Goal: Obtain resource: Download file/media

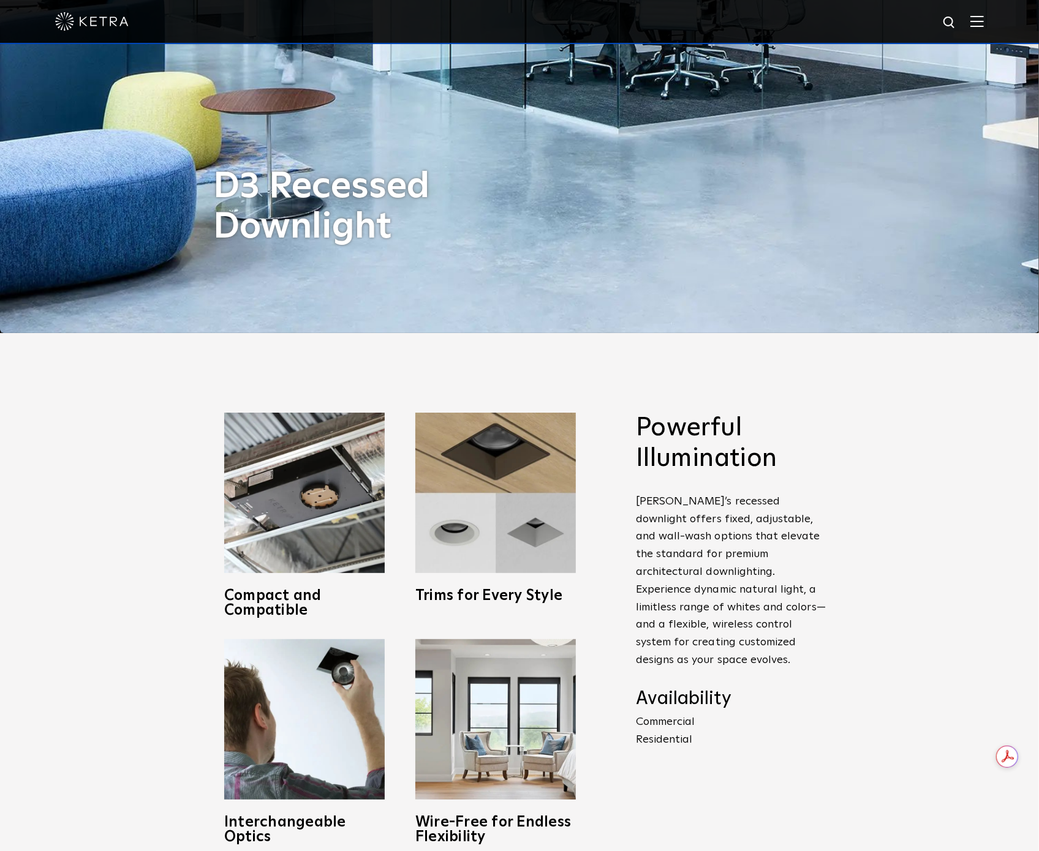
scroll to position [544, 0]
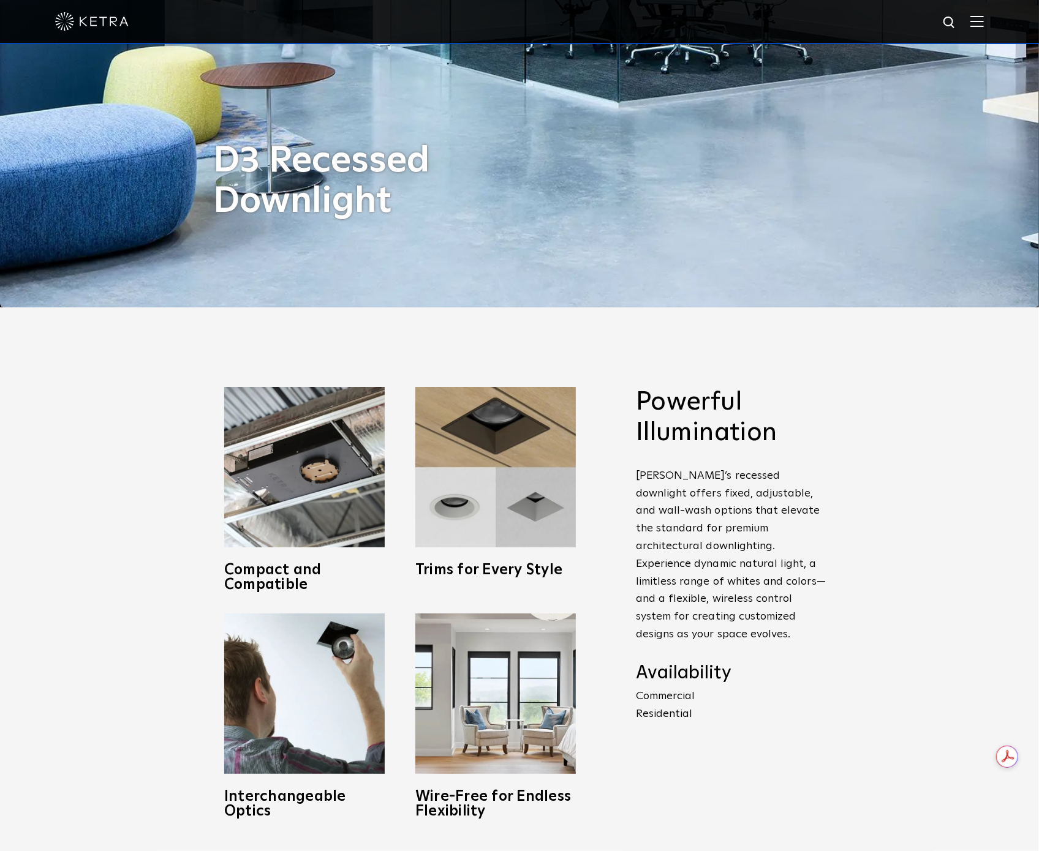
click at [144, 459] on div "Powerful Illumination [PERSON_NAME]’s recessed downlight offers fixed, adjustab…" at bounding box center [519, 602] width 1039 height 591
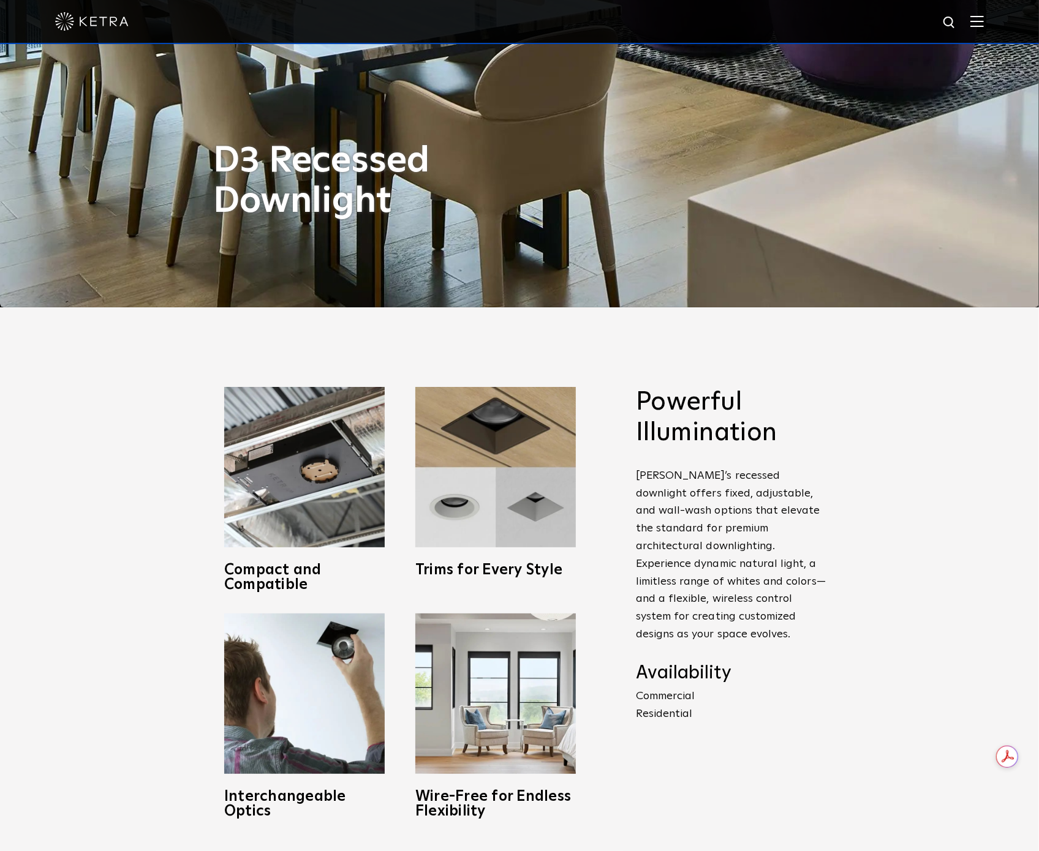
click at [887, 410] on div "Powerful Illumination [PERSON_NAME]’s recessed downlight offers fixed, adjustab…" at bounding box center [519, 602] width 1039 height 591
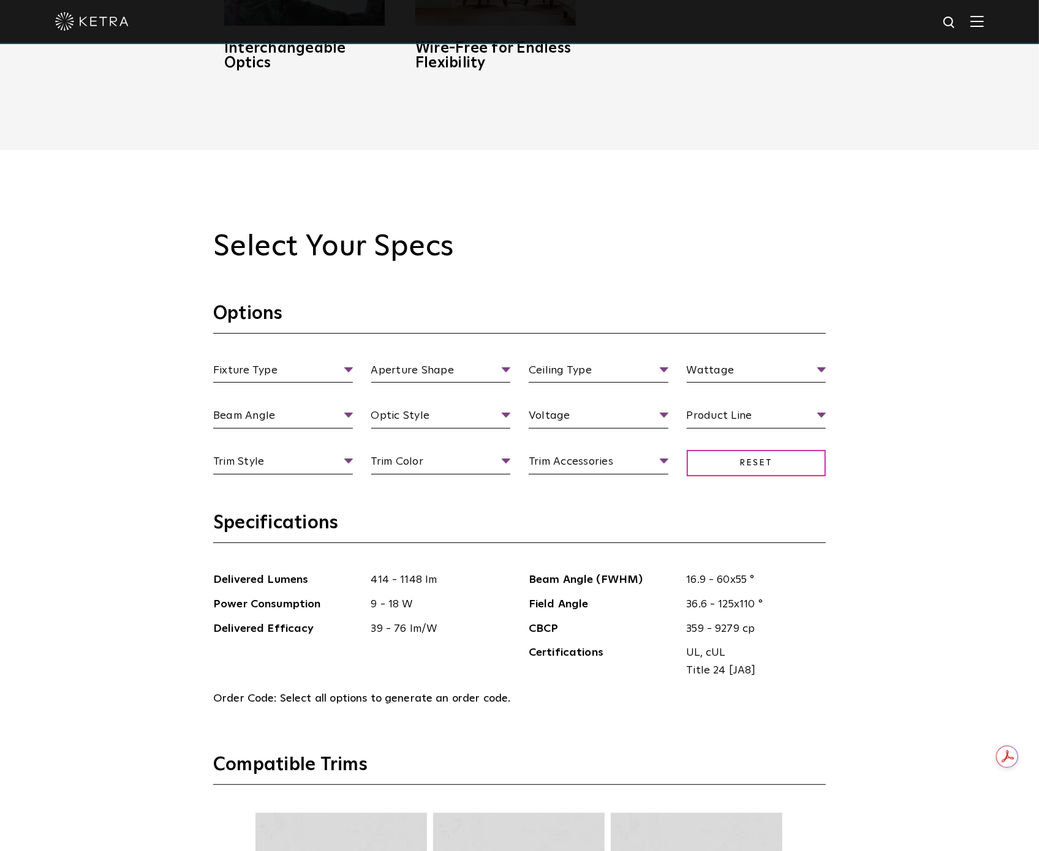
scroll to position [1293, 0]
click at [958, 431] on div "Select Your Specs Options Fixture Type Fixture Type Adjustable Fixed Wall Wash …" at bounding box center [519, 772] width 1039 height 1247
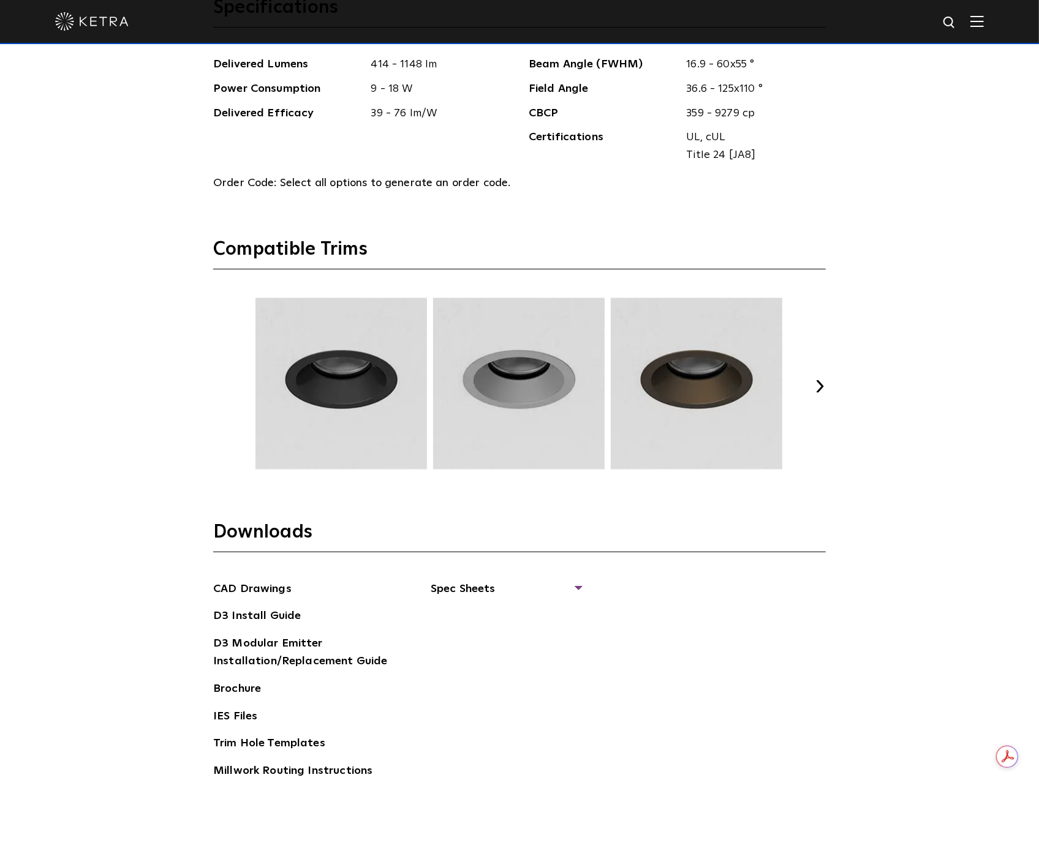
scroll to position [1736, 0]
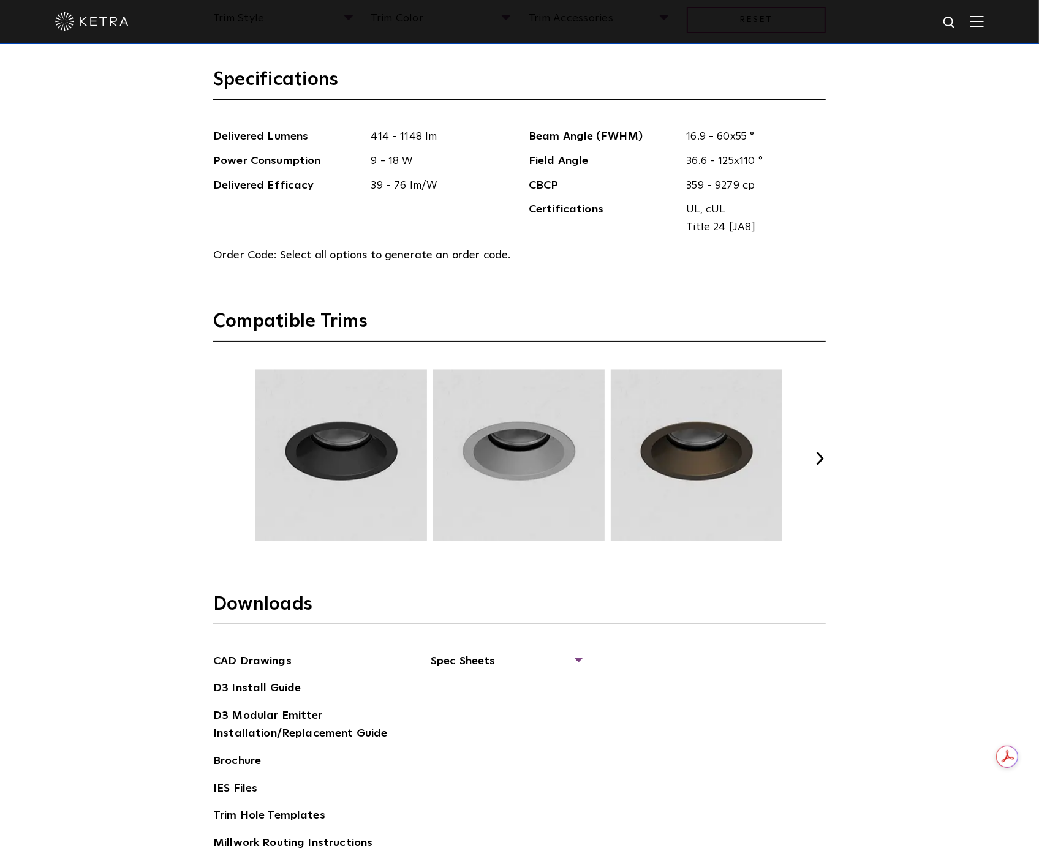
click at [817, 453] on button "Next" at bounding box center [819, 459] width 12 height 12
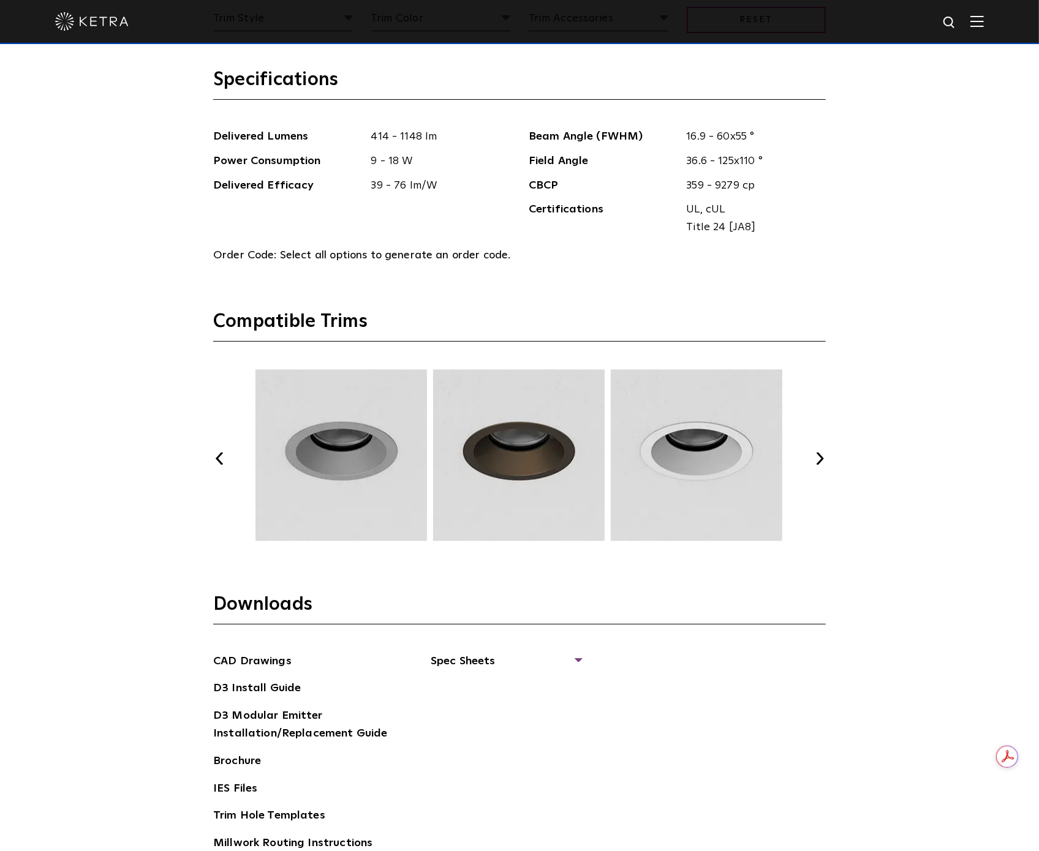
click at [817, 453] on button "Next" at bounding box center [819, 459] width 12 height 12
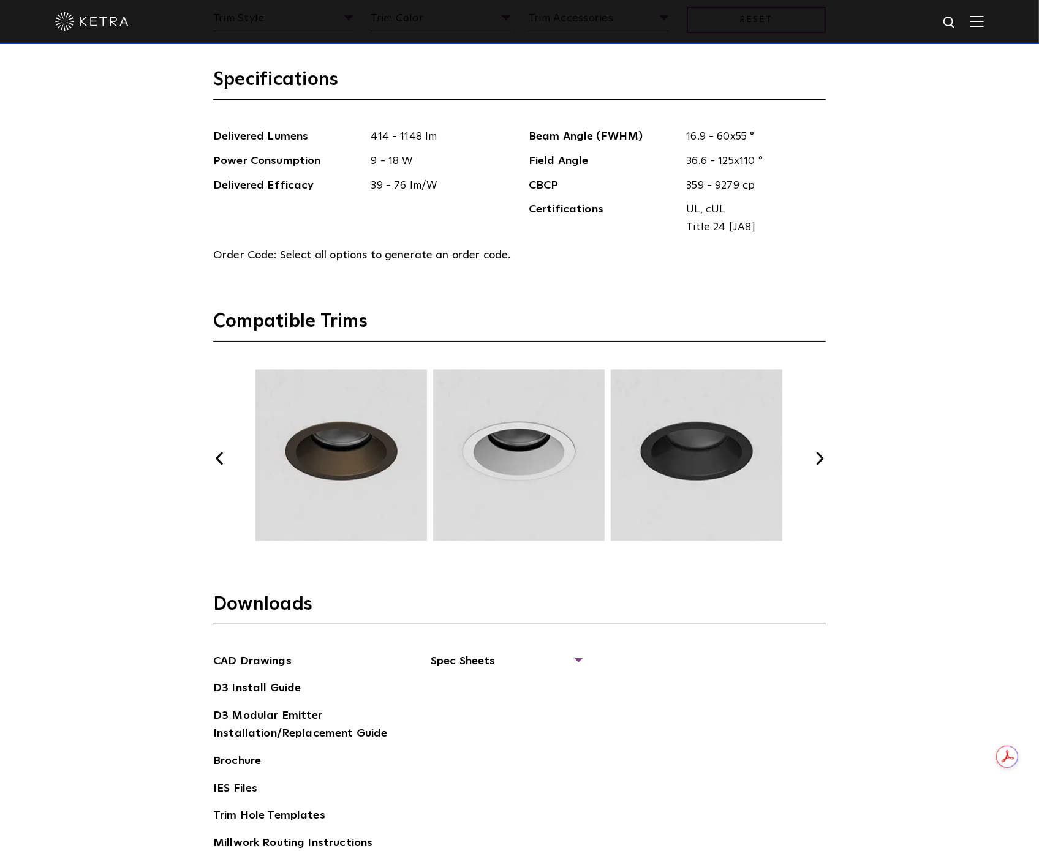
click at [817, 453] on button "Next" at bounding box center [819, 459] width 12 height 12
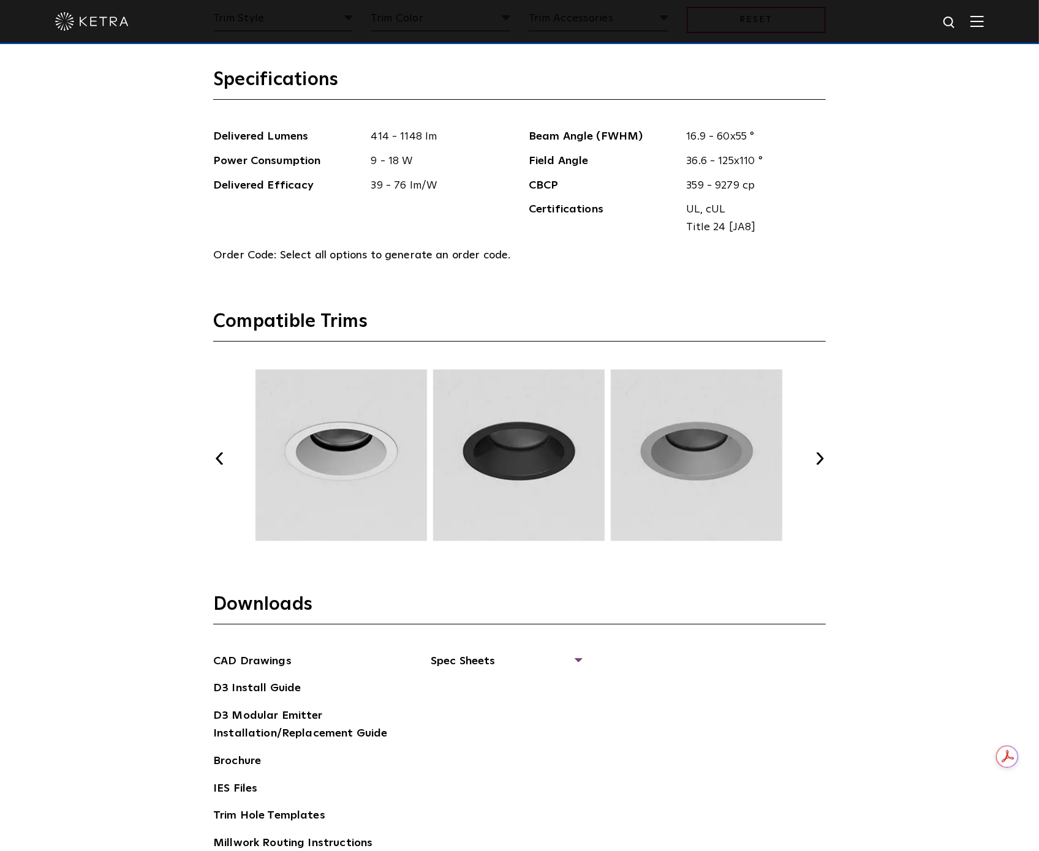
click at [817, 453] on button "Next" at bounding box center [819, 459] width 12 height 12
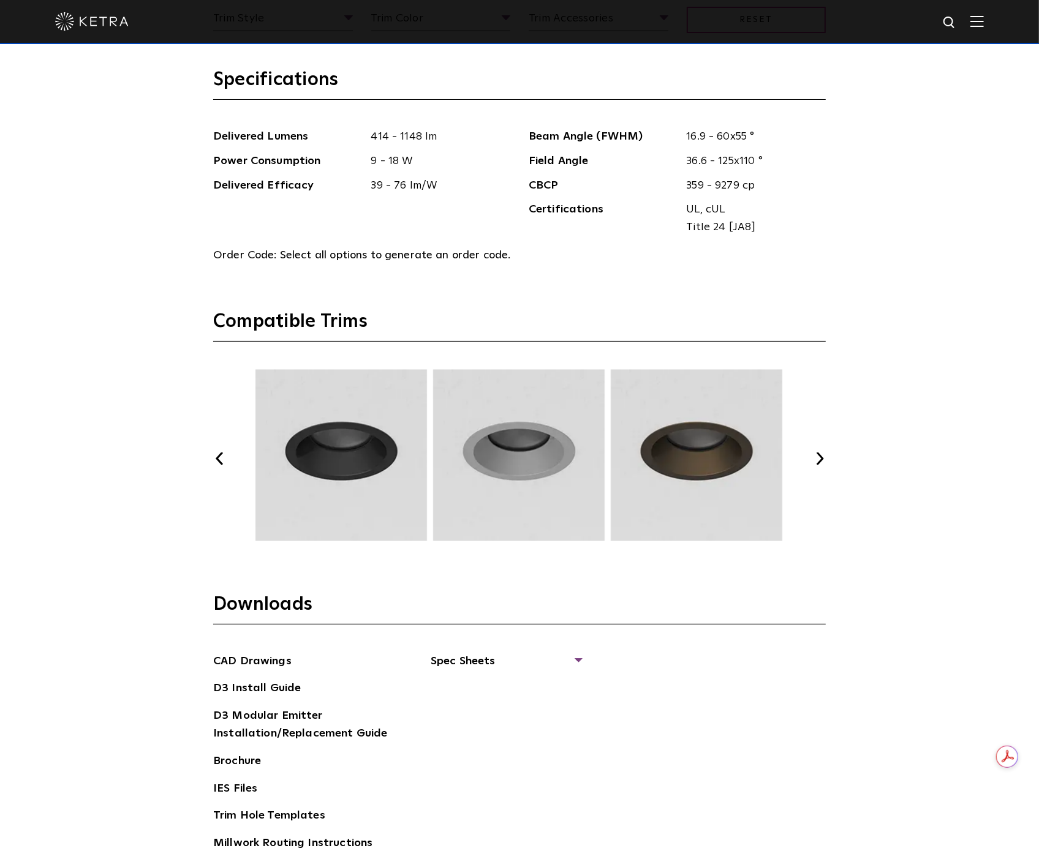
click at [817, 453] on button "Next" at bounding box center [819, 459] width 12 height 12
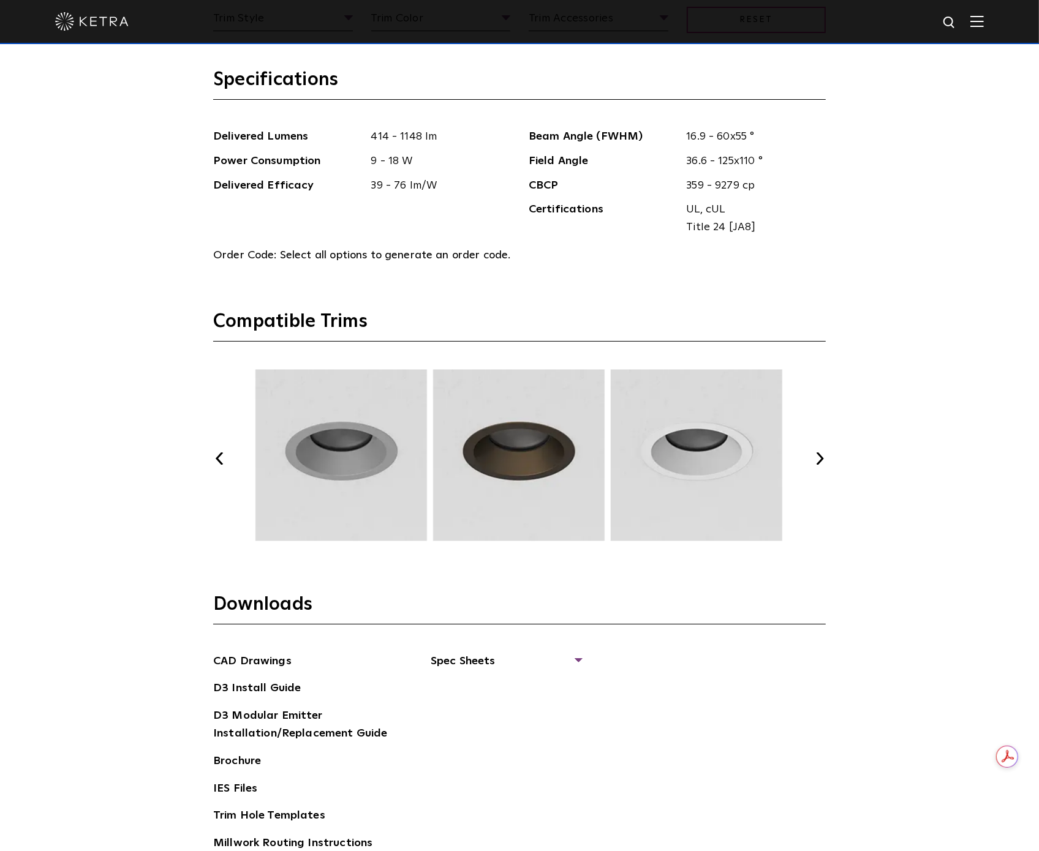
click at [817, 453] on button "Next" at bounding box center [819, 459] width 12 height 12
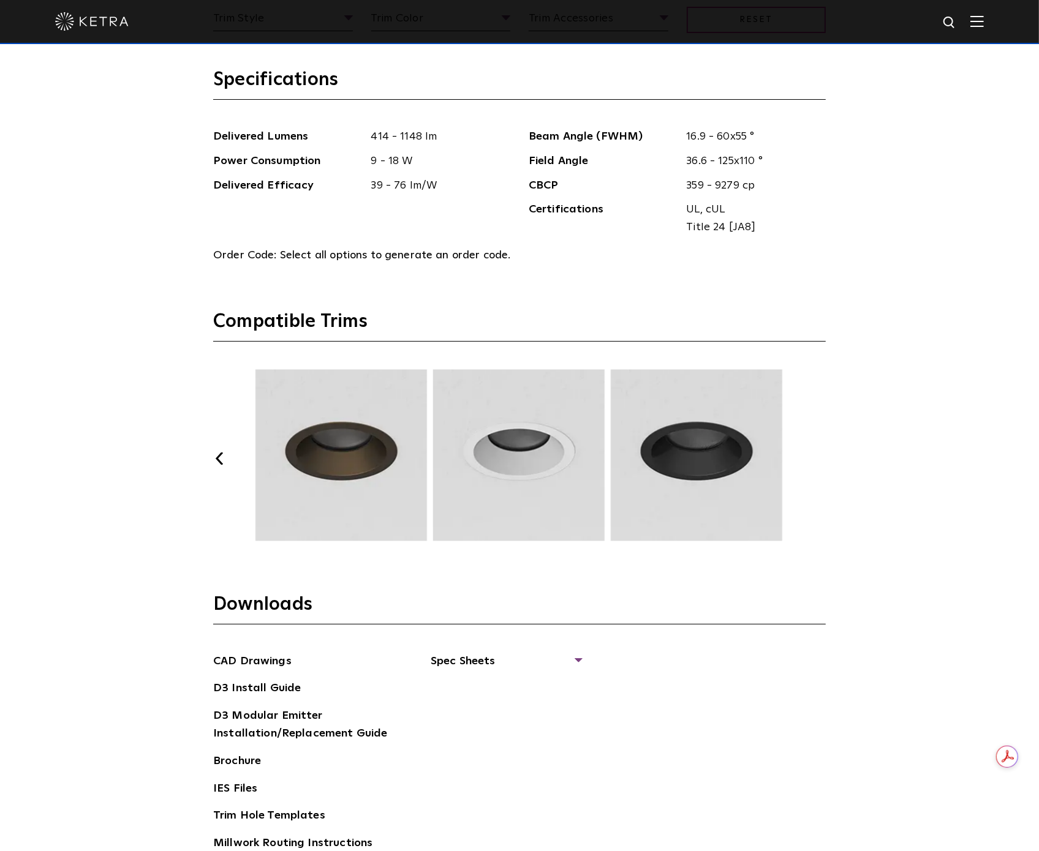
click at [816, 453] on button "Next" at bounding box center [819, 459] width 12 height 12
click at [816, 449] on div "Previous Next" at bounding box center [519, 459] width 612 height 178
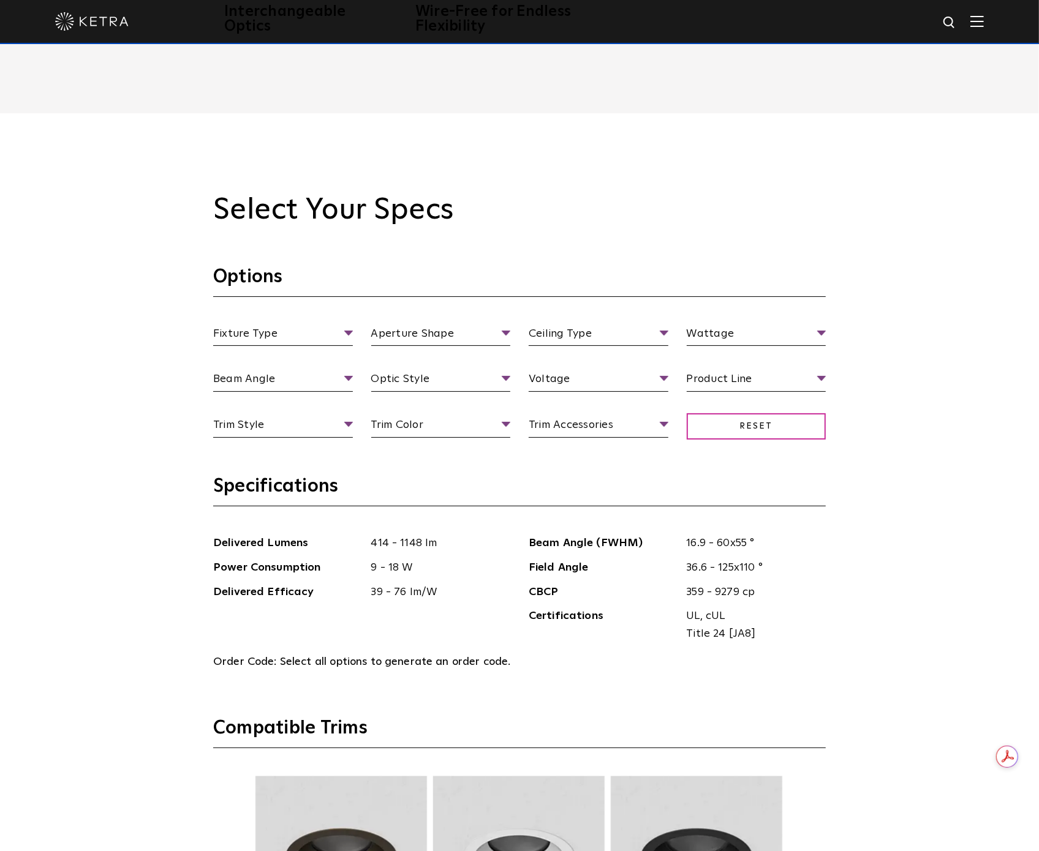
scroll to position [1327, 0]
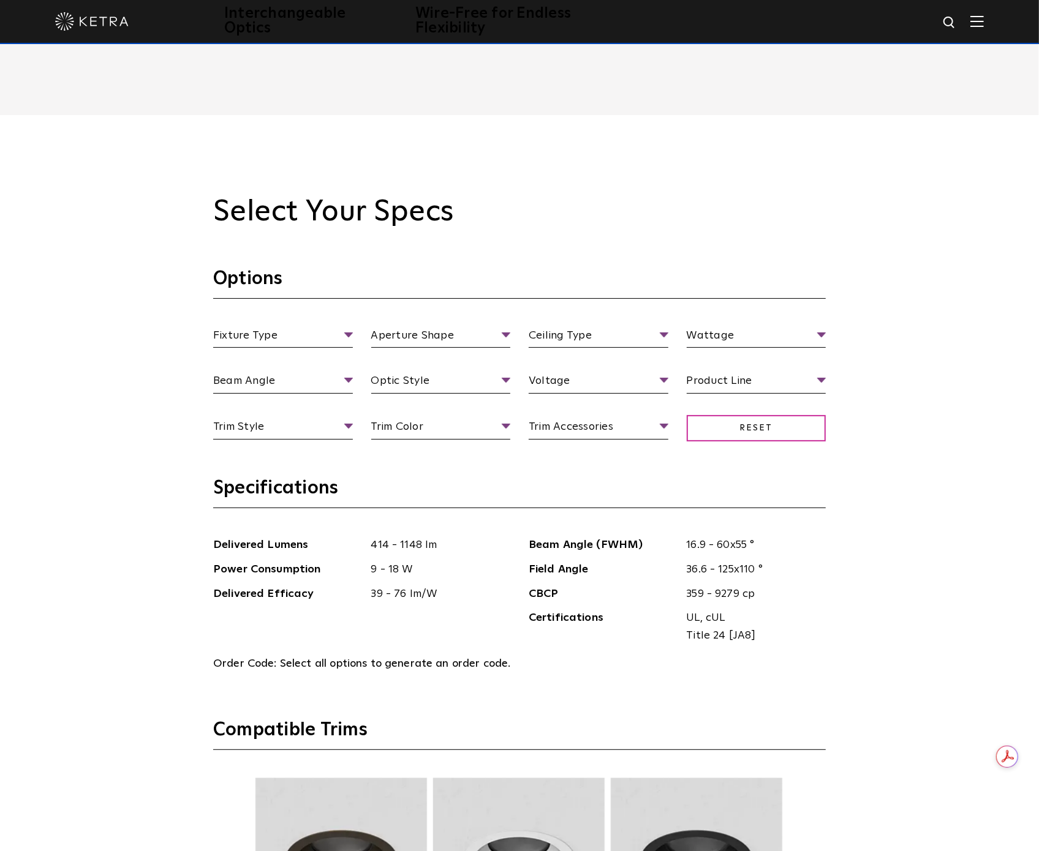
click at [961, 456] on div "Select Your Specs Options Fixture Type Fixture Type Adjustable Fixed Wall Wash …" at bounding box center [519, 738] width 1039 height 1247
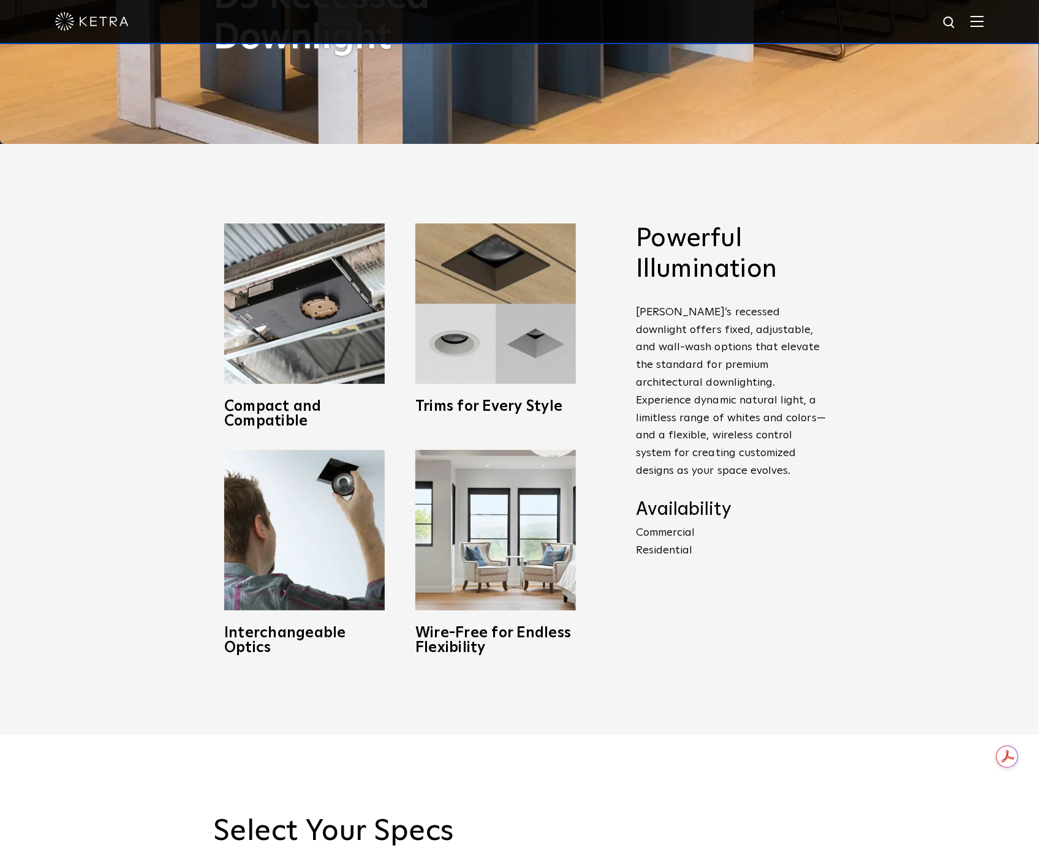
scroll to position [579, 0]
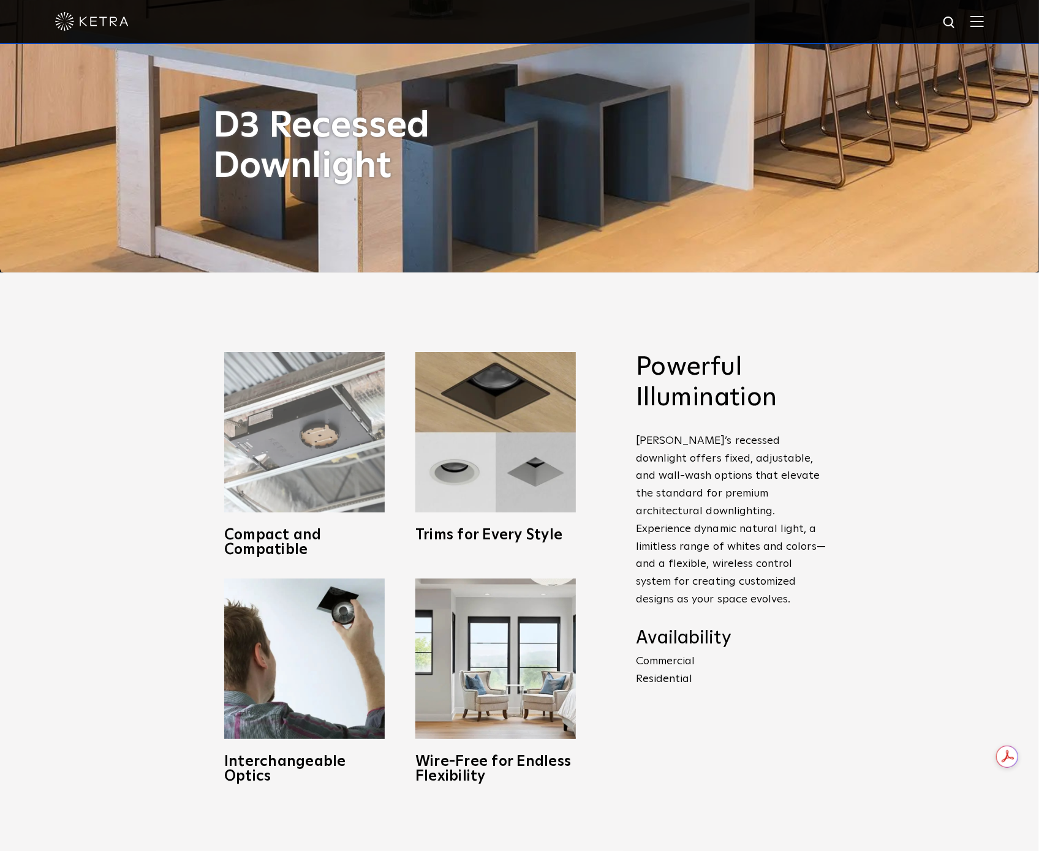
click at [277, 452] on img at bounding box center [304, 432] width 160 height 160
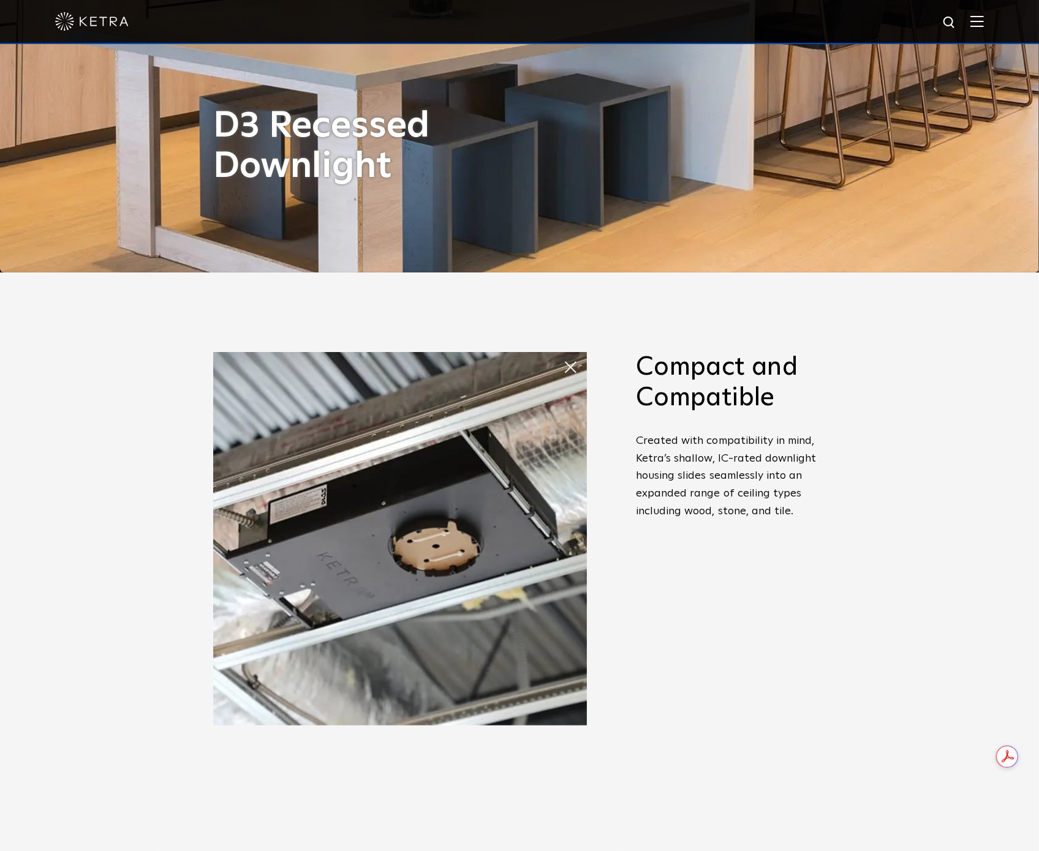
click at [566, 359] on span at bounding box center [575, 367] width 24 height 24
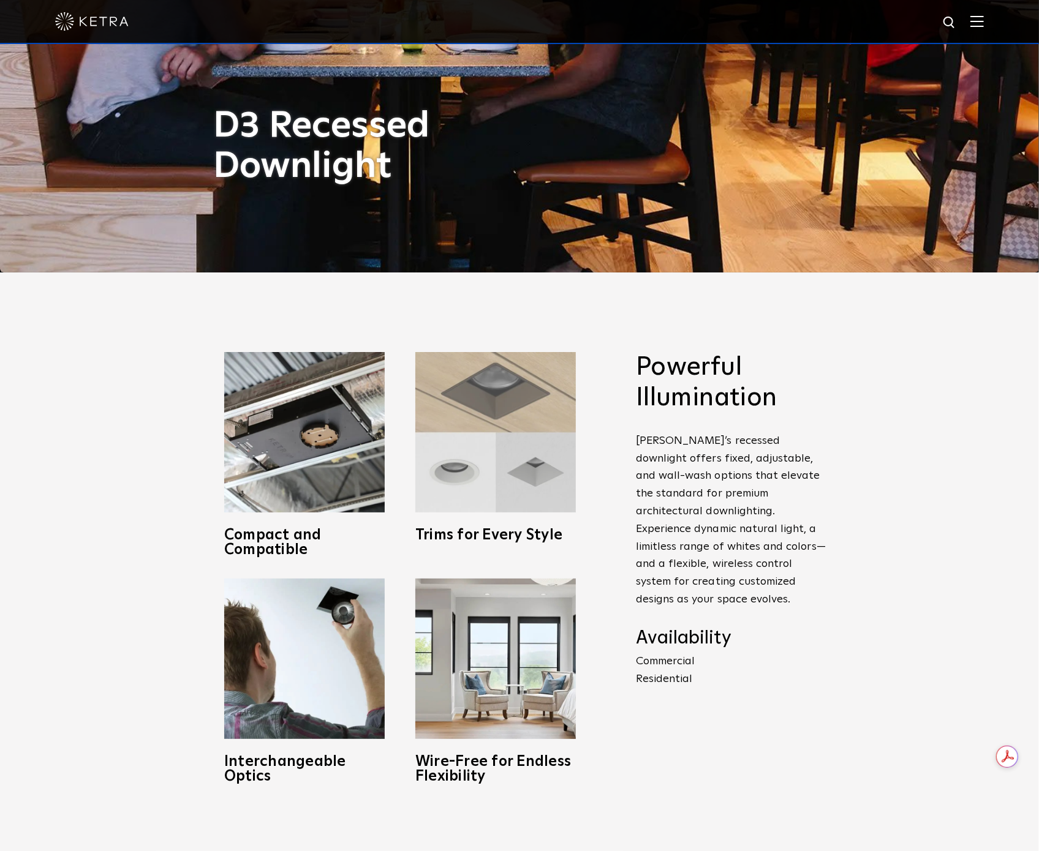
click at [524, 428] on img at bounding box center [495, 432] width 160 height 160
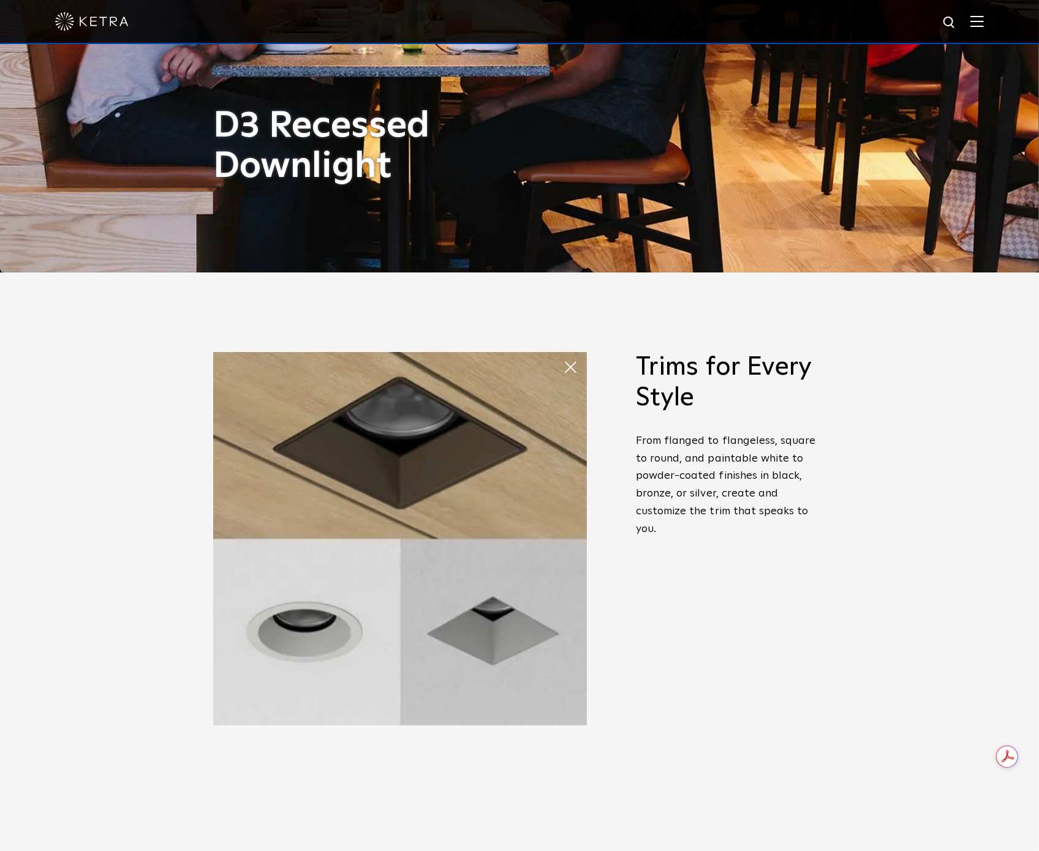
click at [563, 361] on span at bounding box center [575, 367] width 24 height 24
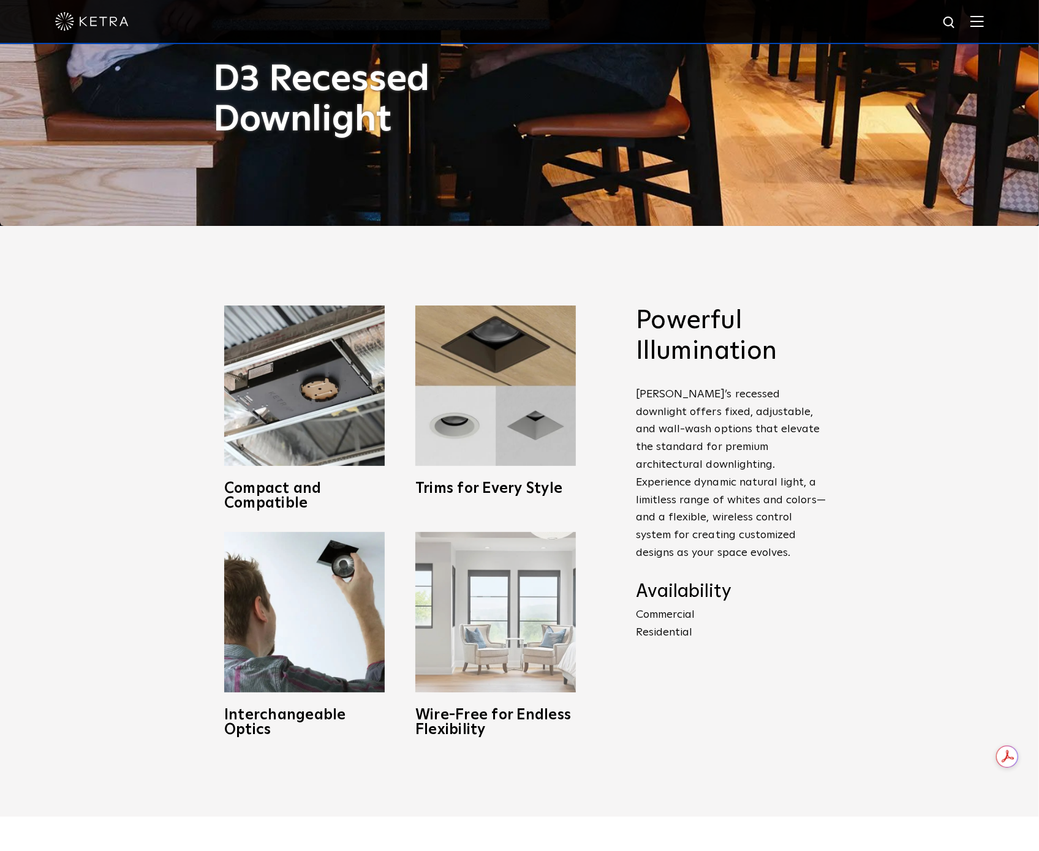
scroll to position [647, 0]
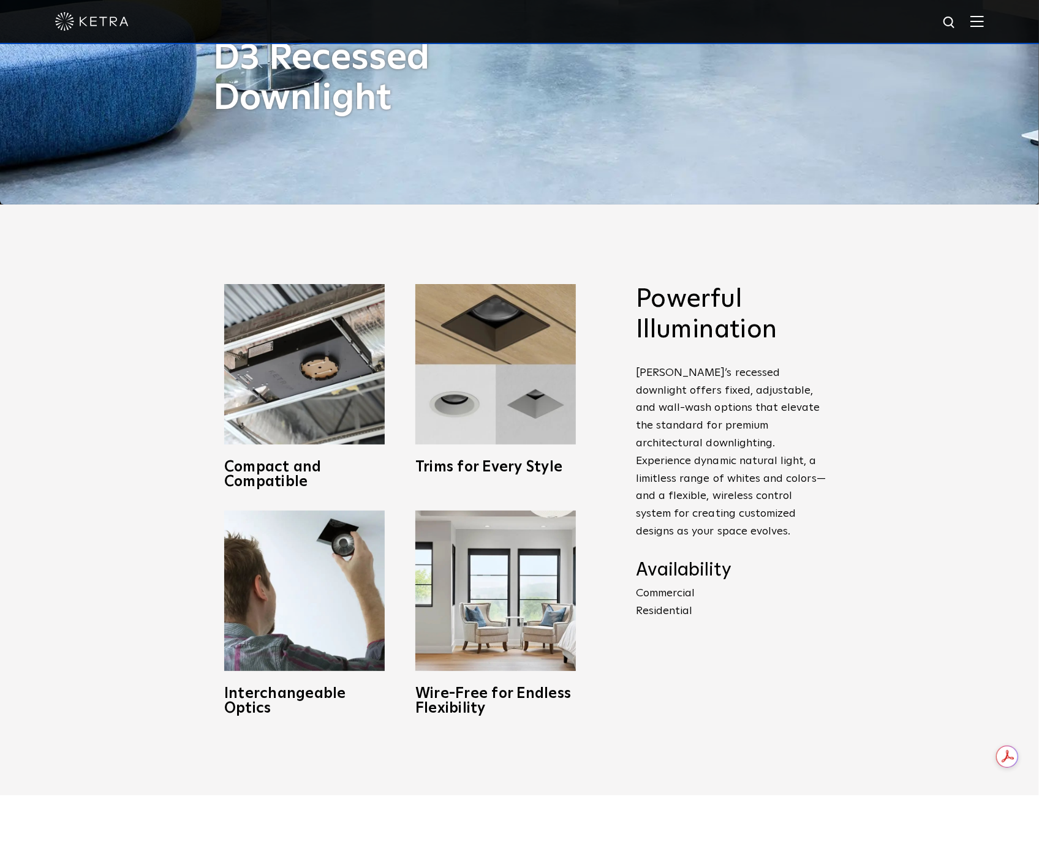
click at [729, 381] on p "[PERSON_NAME]’s recessed downlight offers fixed, adjustable, and wall-wash opti…" at bounding box center [731, 452] width 190 height 176
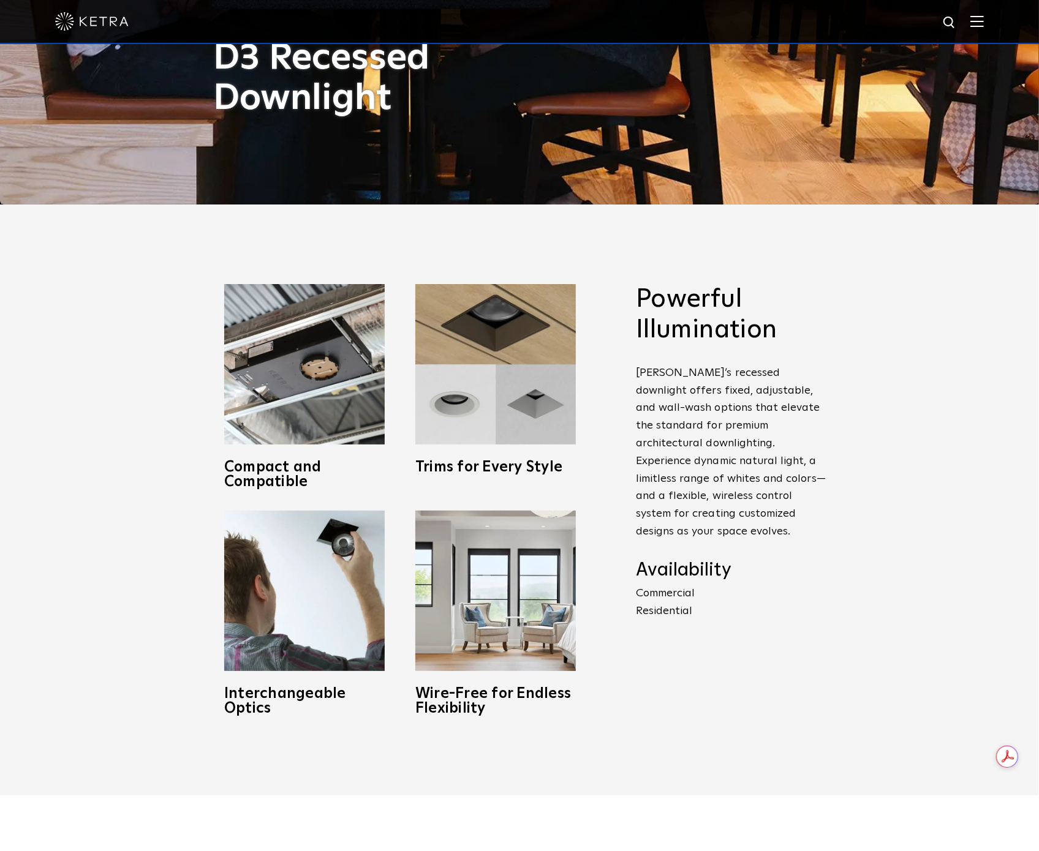
drag, startPoint x: 724, startPoint y: 379, endPoint x: 723, endPoint y: 391, distance: 11.7
click at [724, 378] on p "[PERSON_NAME]’s recessed downlight offers fixed, adjustable, and wall-wash opti…" at bounding box center [731, 452] width 190 height 176
click at [716, 411] on p "[PERSON_NAME]’s recessed downlight offers fixed, adjustable, and wall-wash opti…" at bounding box center [731, 452] width 190 height 176
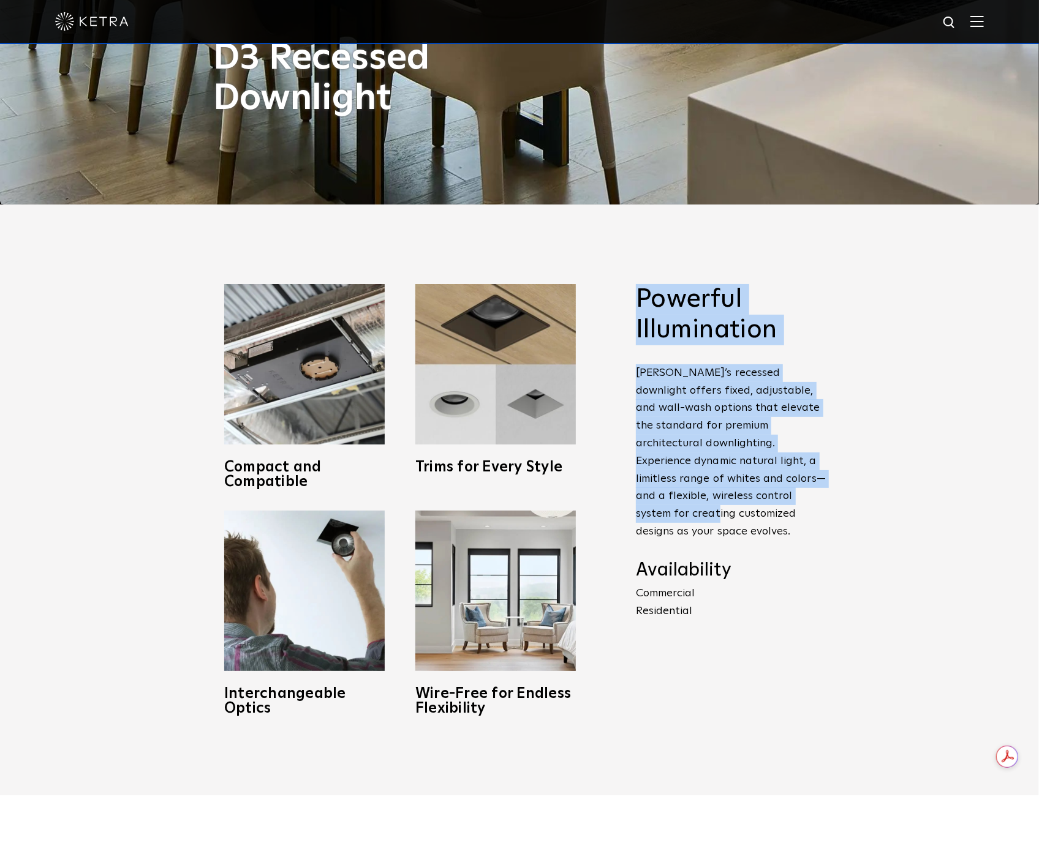
drag, startPoint x: 640, startPoint y: 296, endPoint x: 840, endPoint y: 495, distance: 281.9
click at [726, 492] on span "Powerful Illumination [PERSON_NAME]’s recessed downlight offers fixed, adjustab…" at bounding box center [731, 452] width 190 height 336
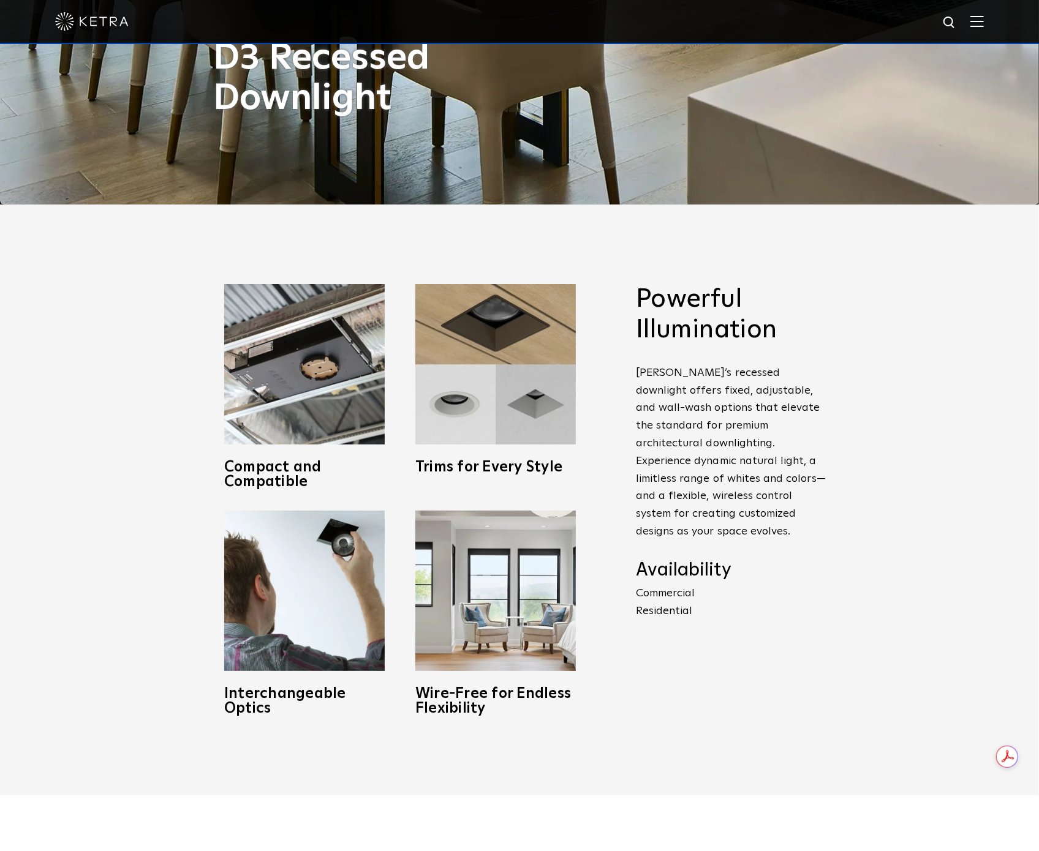
click at [917, 492] on div "Powerful Illumination [PERSON_NAME]’s recessed downlight offers fixed, adjustab…" at bounding box center [519, 500] width 1039 height 591
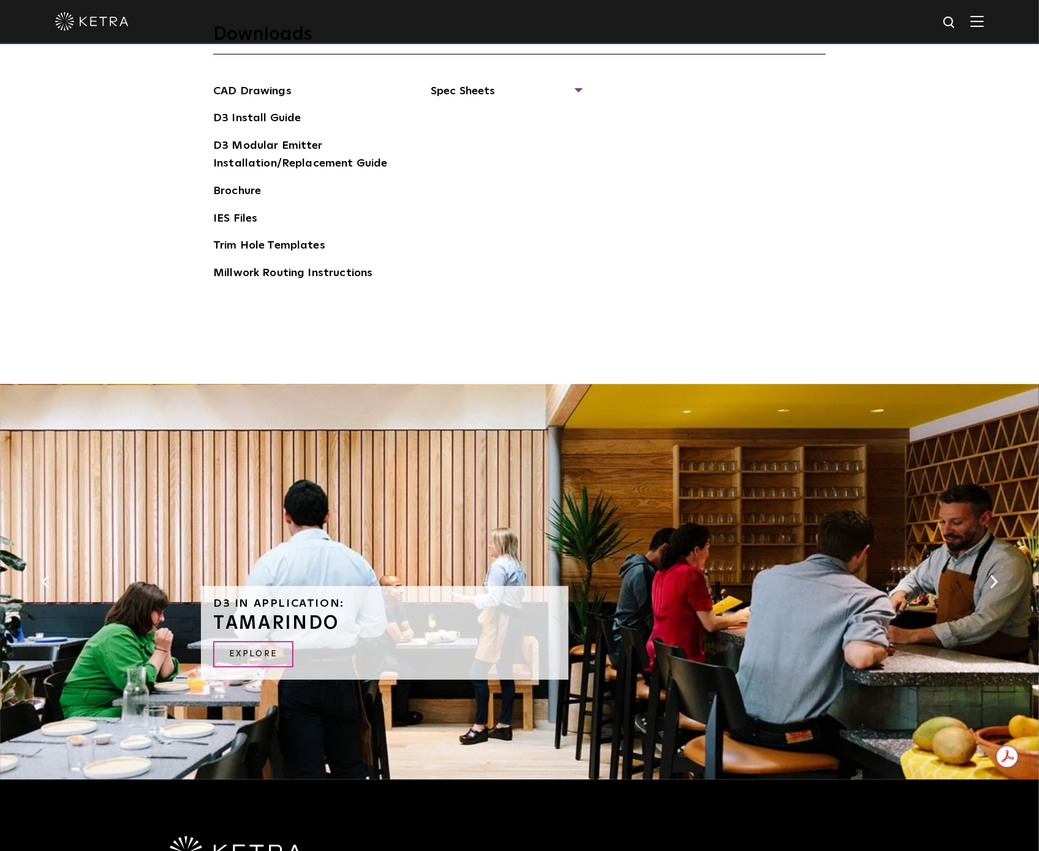
scroll to position [2211, 0]
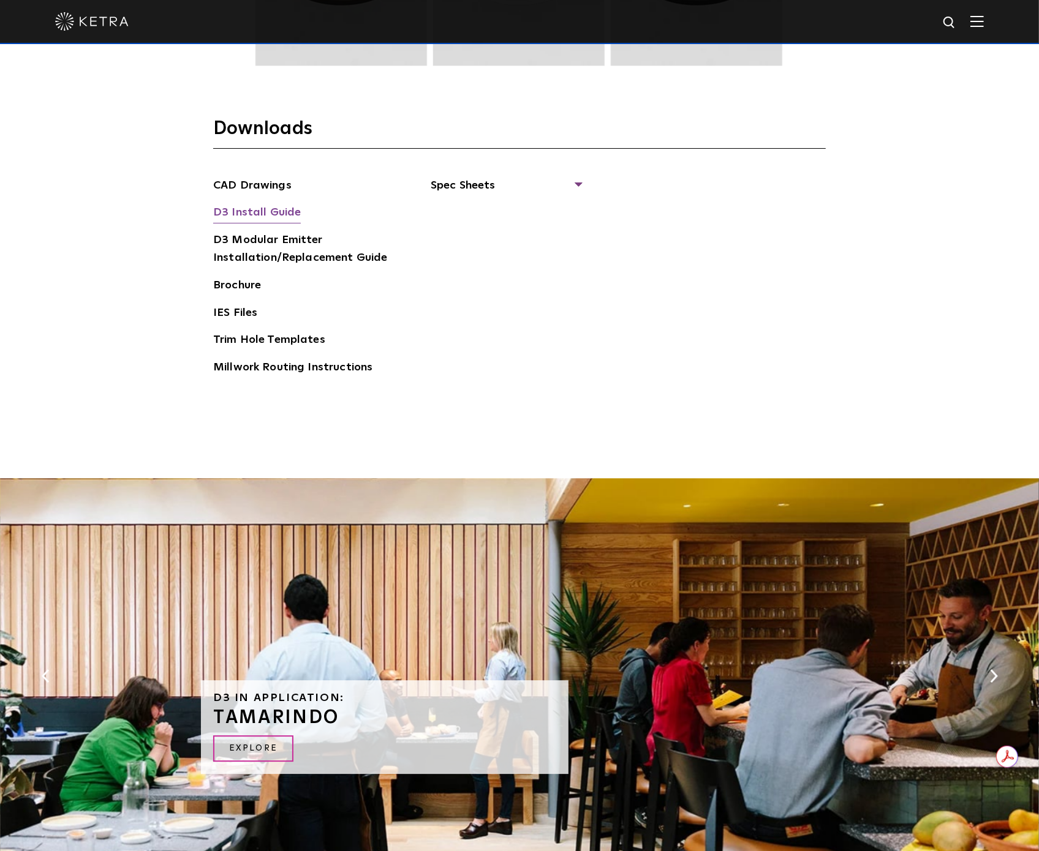
click at [257, 207] on link "D3 Install Guide" at bounding box center [257, 214] width 88 height 20
